Goal: Task Accomplishment & Management: Complete application form

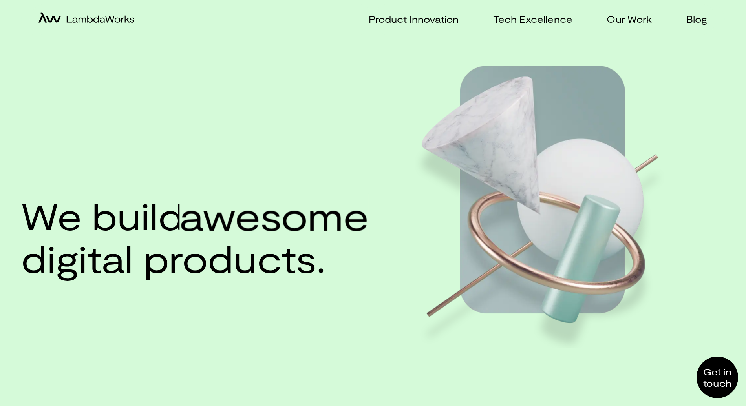
click at [723, 376] on div at bounding box center [717, 378] width 42 height 42
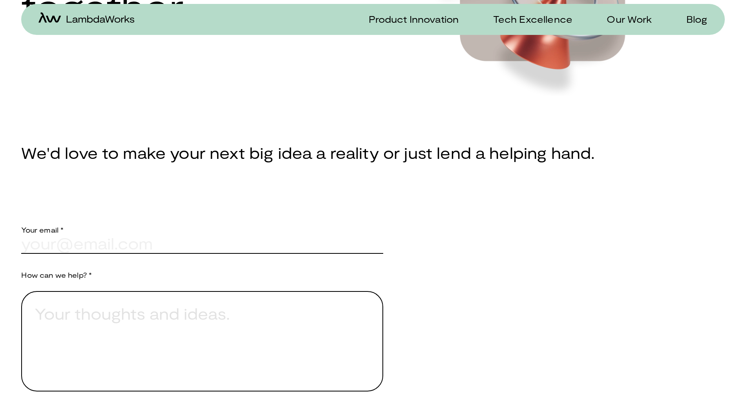
scroll to position [314, 0]
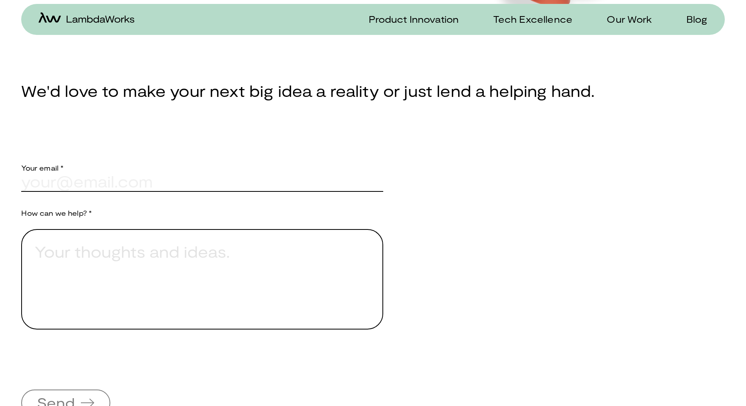
click at [181, 181] on input "text" at bounding box center [202, 181] width 362 height 19
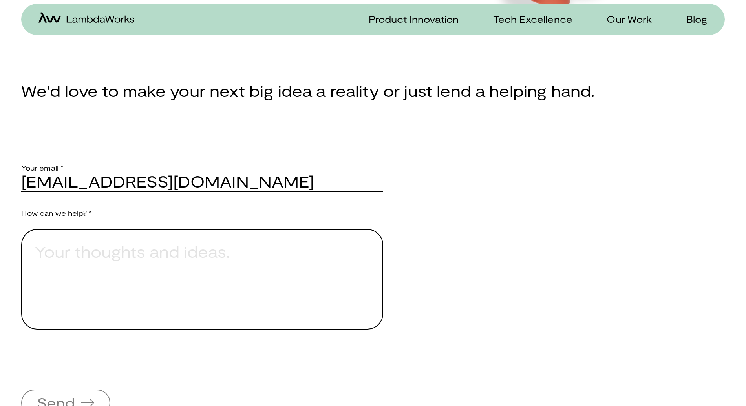
click at [130, 259] on textarea "Provide a brief explanation of how we can assist you." at bounding box center [202, 279] width 362 height 100
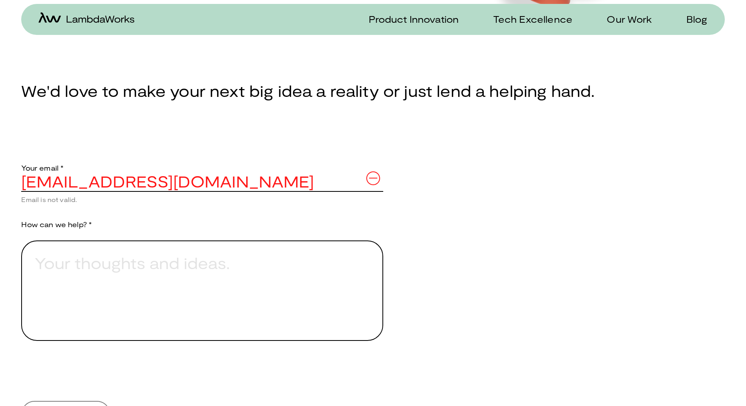
click at [109, 182] on input "[EMAIL_ADDRESS][DOMAIN_NAME]" at bounding box center [202, 181] width 362 height 19
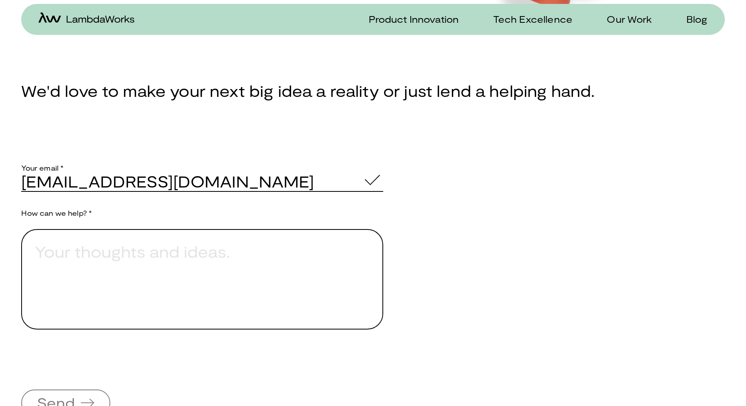
click at [97, 277] on textarea "Provide a brief explanation of how we can assist you." at bounding box center [202, 279] width 362 height 100
click at [102, 184] on input "[EMAIL_ADDRESS][DOMAIN_NAME]" at bounding box center [202, 181] width 362 height 19
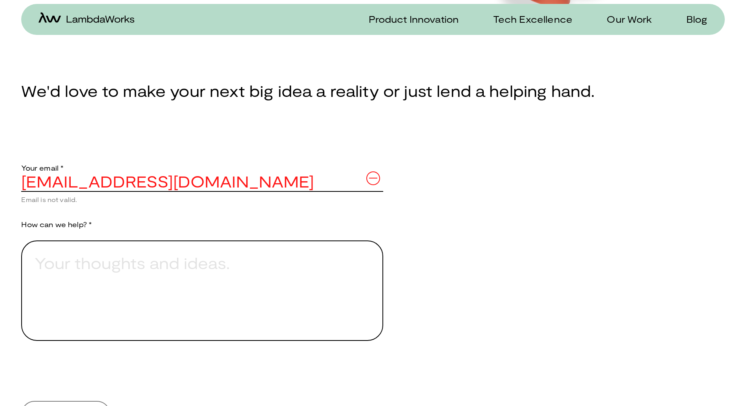
type input "[EMAIL_ADDRESS][DOMAIN_NAME]"
click at [141, 310] on textarea "Provide a brief explanation of how we can assist you." at bounding box center [202, 291] width 362 height 100
click at [578, 177] on div "Let's make something amazing together. We'd love to make your next big idea a r…" at bounding box center [372, 252] width 703 height 1031
